Goal: Task Accomplishment & Management: Complete application form

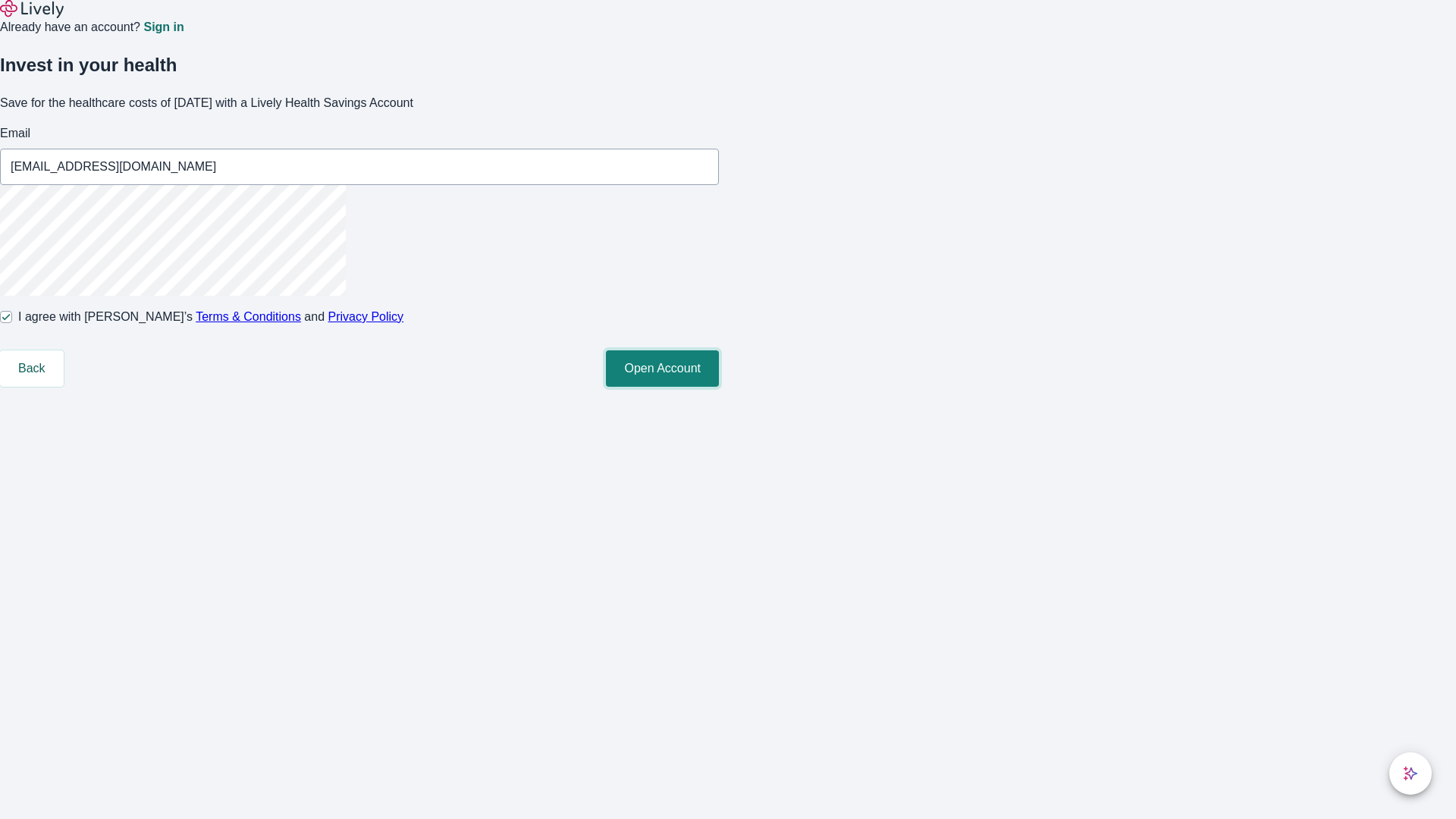
click at [719, 387] on button "Open Account" at bounding box center [662, 369] width 113 height 36
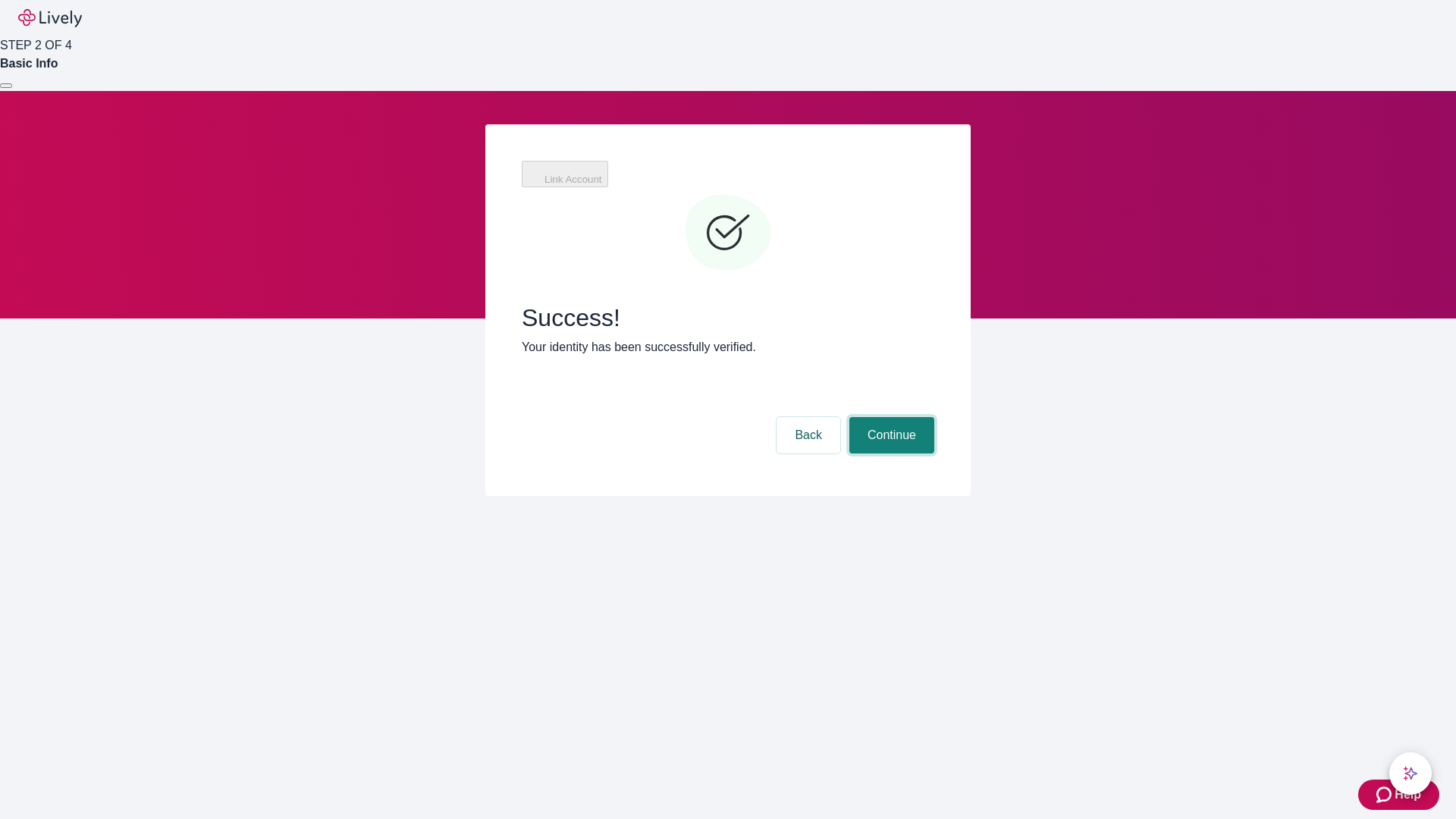
click at [890, 417] on button "Continue" at bounding box center [891, 435] width 85 height 36
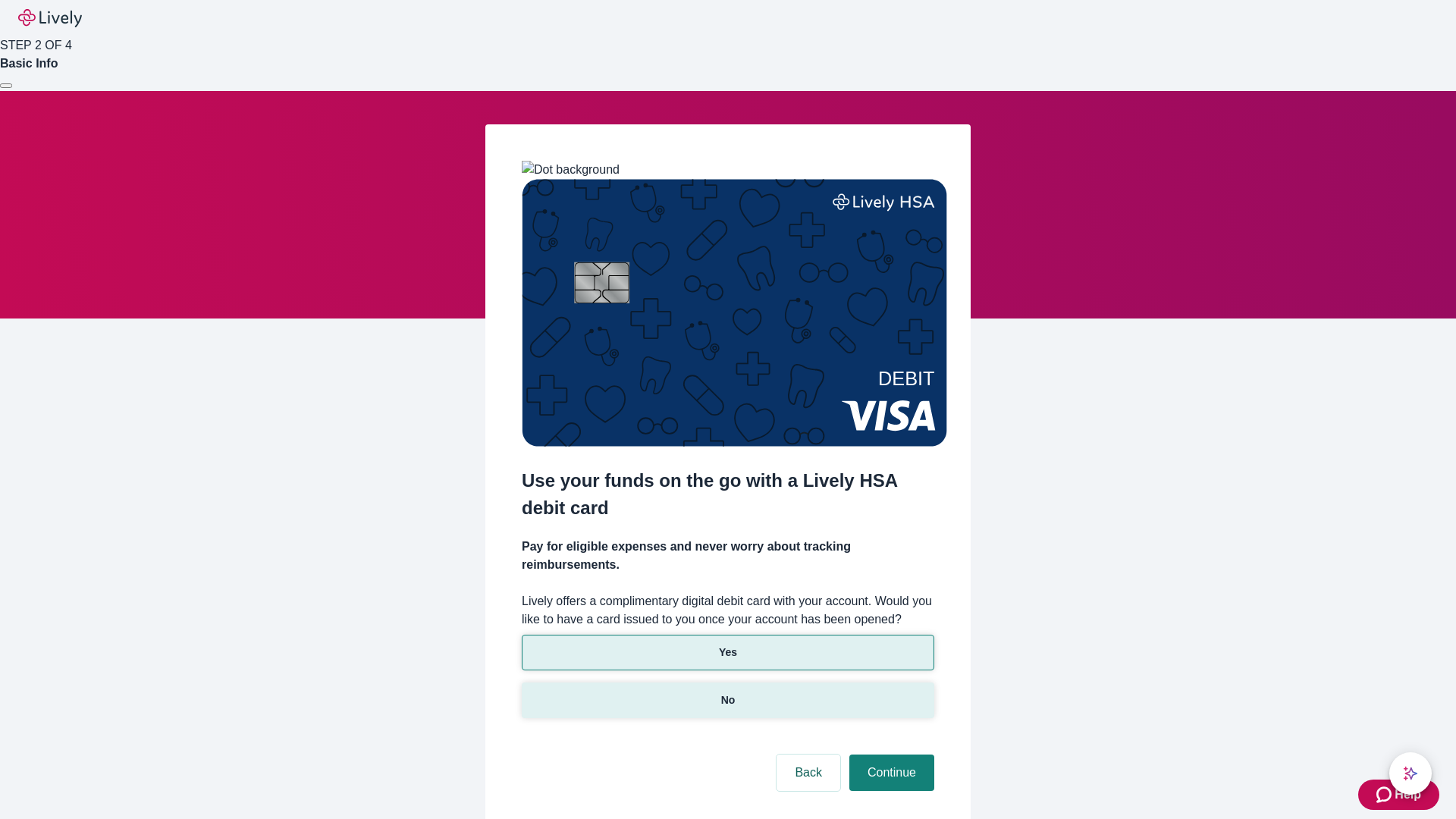
click at [727, 692] on p "No" at bounding box center [728, 700] width 15 height 16
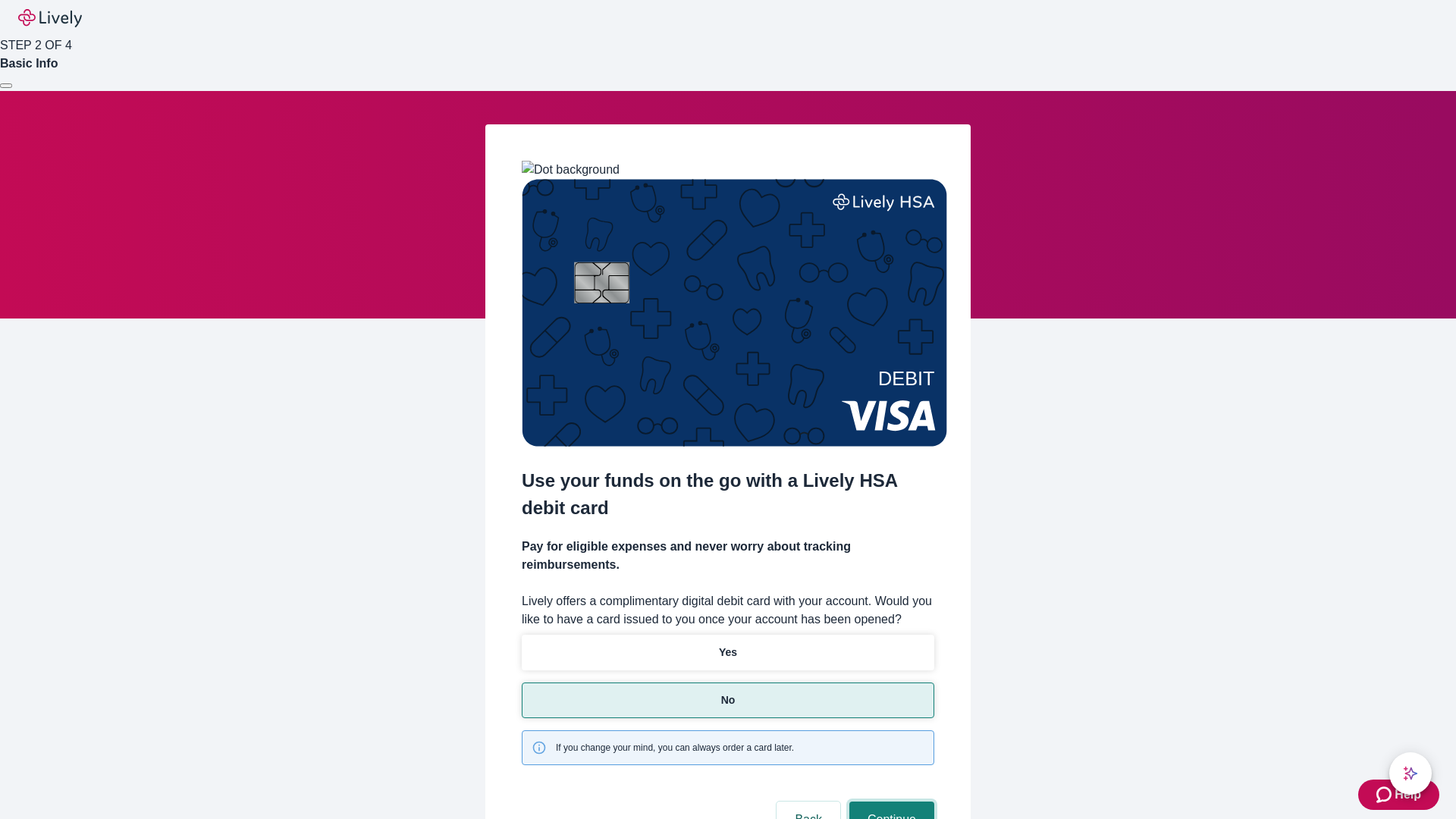
click at [890, 801] on button "Continue" at bounding box center [891, 819] width 85 height 36
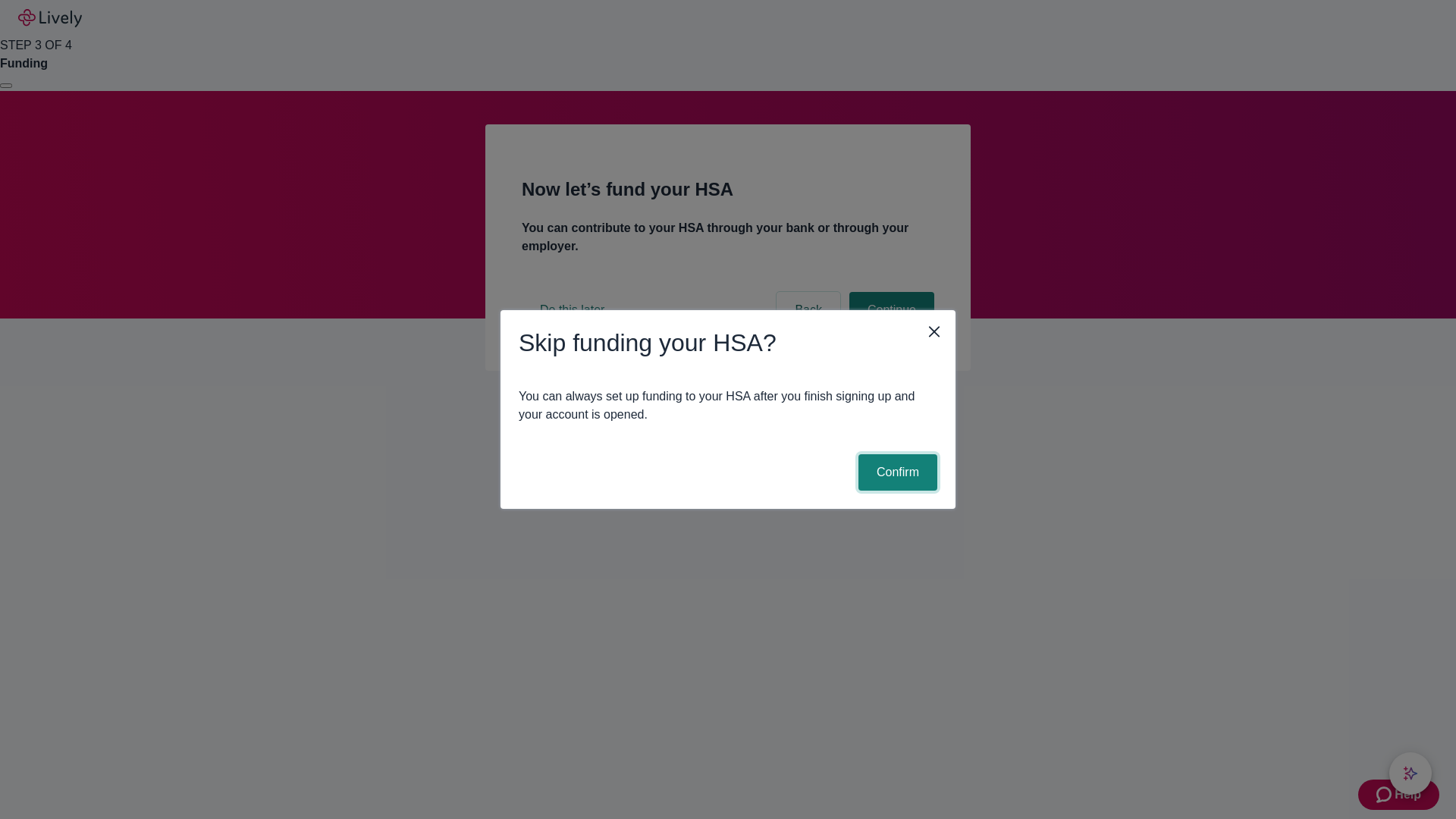
click at [896, 473] on button "Confirm" at bounding box center [898, 472] width 79 height 36
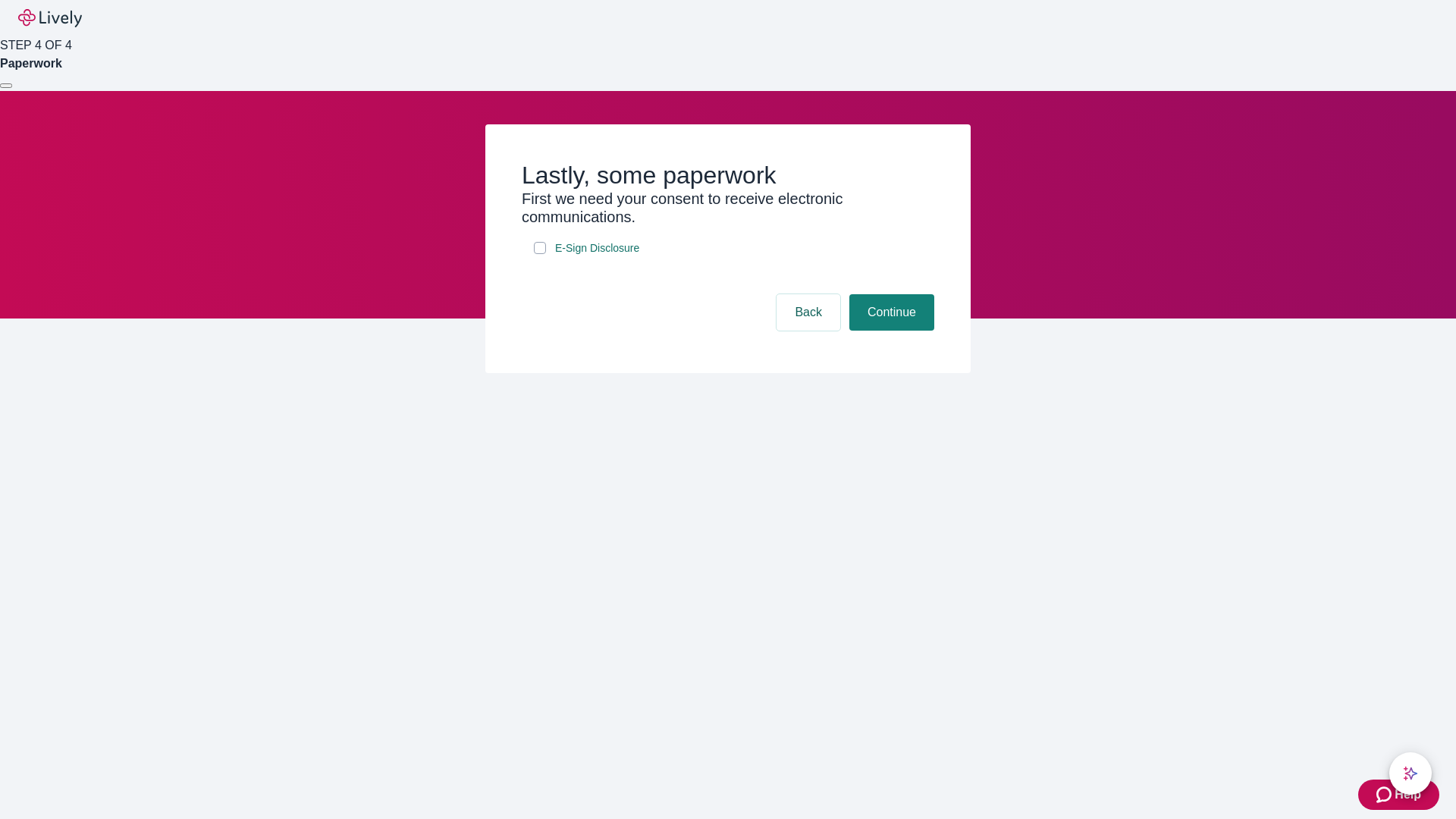
click at [540, 254] on input "E-Sign Disclosure" at bounding box center [540, 248] width 12 height 12
checkbox input "true"
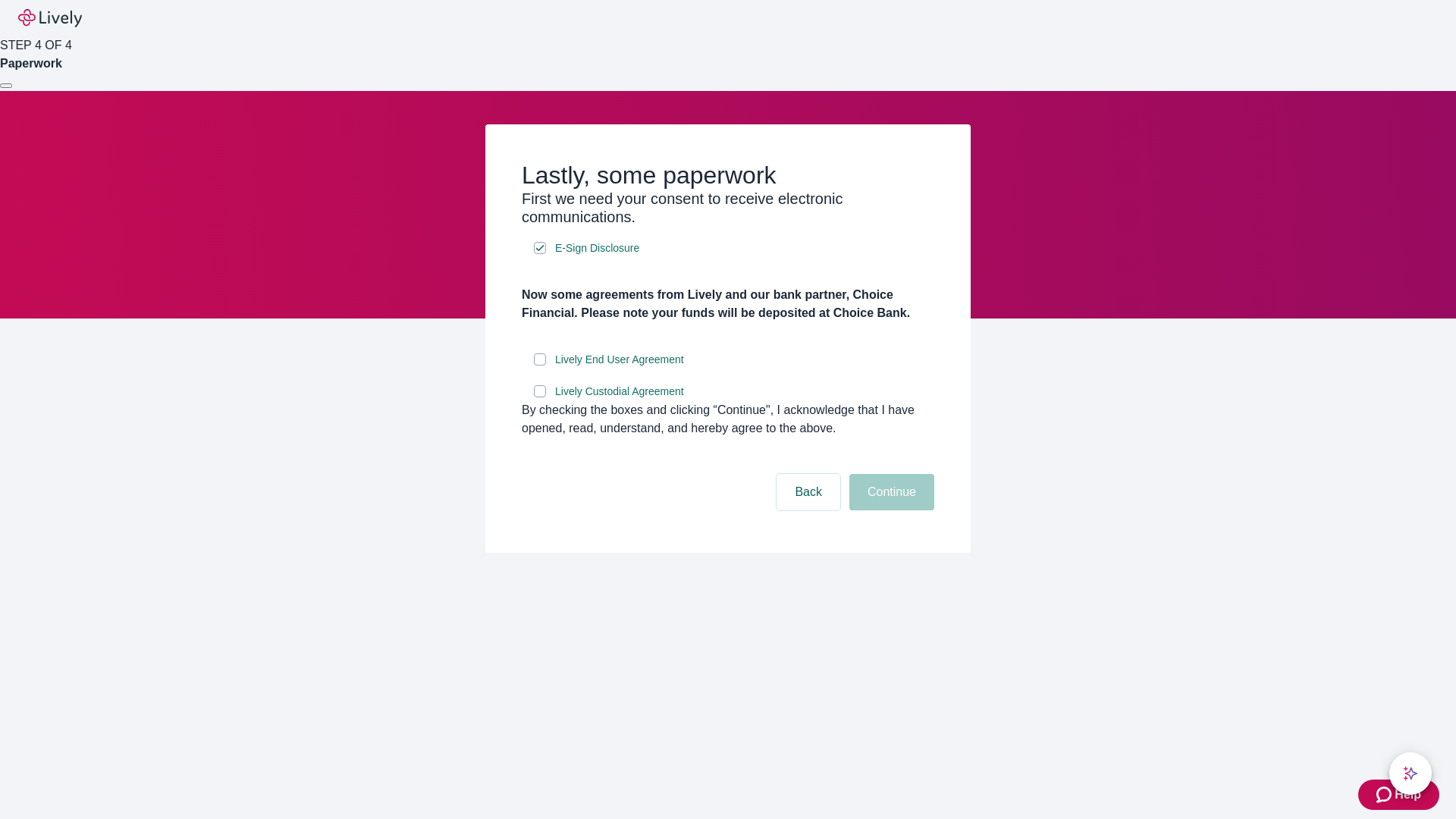
click at [540, 365] on input "Lively End User Agreement" at bounding box center [540, 359] width 12 height 12
checkbox input "true"
click at [540, 397] on input "Lively Custodial Agreement" at bounding box center [540, 391] width 12 height 12
checkbox input "true"
click at [890, 510] on button "Continue" at bounding box center [891, 492] width 85 height 36
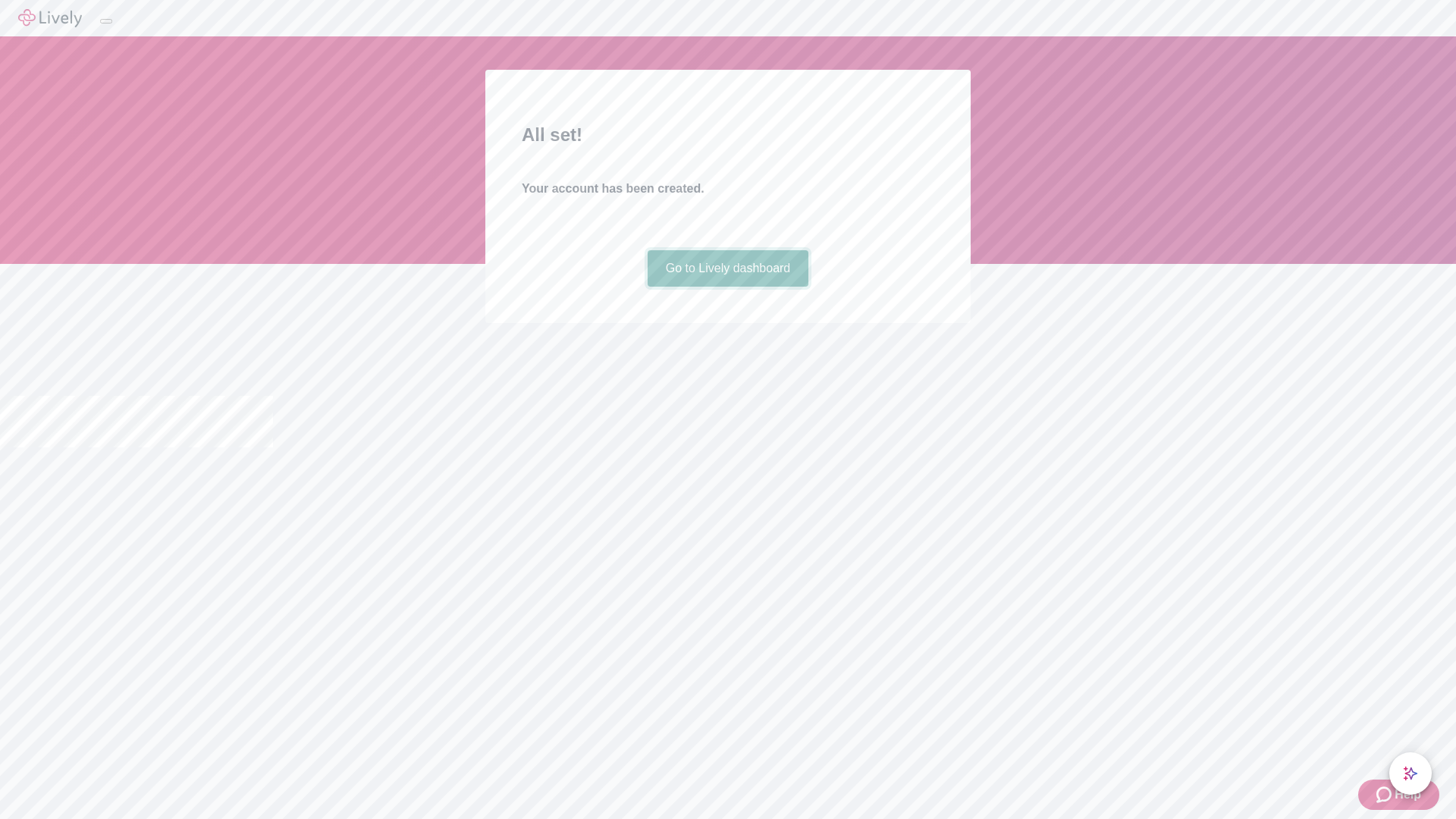
click at [727, 286] on link "Go to Lively dashboard" at bounding box center [728, 268] width 162 height 36
